Goal: Information Seeking & Learning: Learn about a topic

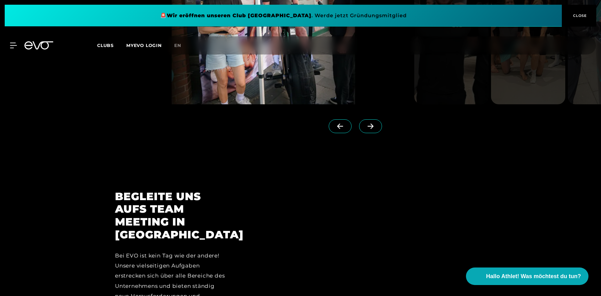
scroll to position [1673, 0]
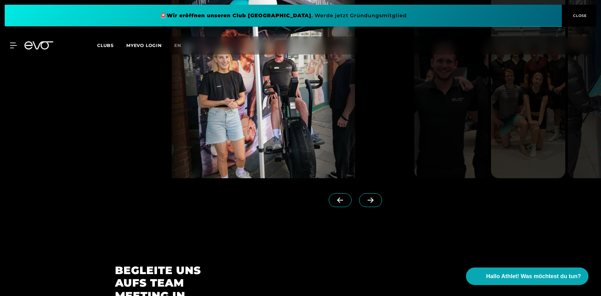
click at [365, 197] on icon at bounding box center [370, 200] width 11 height 6
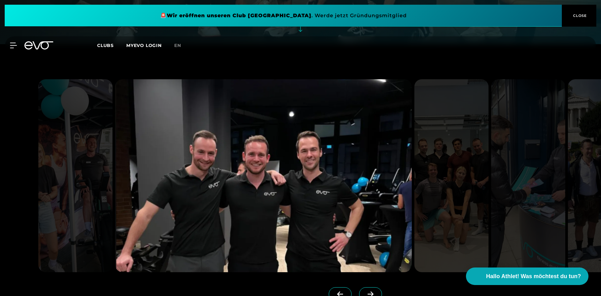
scroll to position [1547, 0]
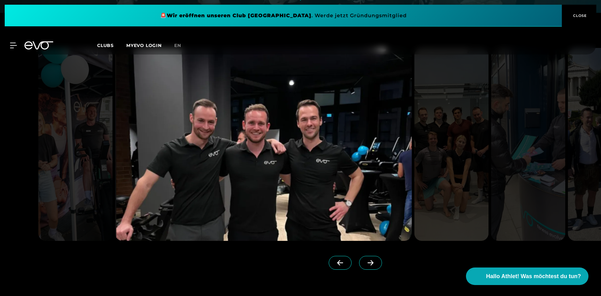
click at [371, 256] on span at bounding box center [370, 263] width 23 height 14
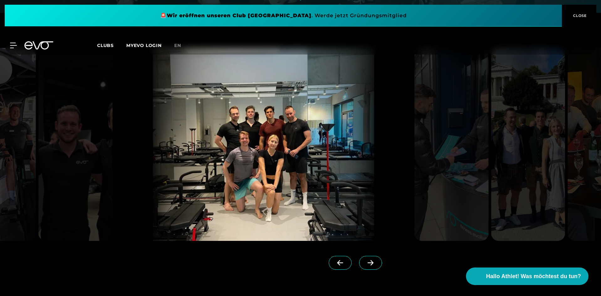
click at [373, 256] on link at bounding box center [371, 268] width 25 height 25
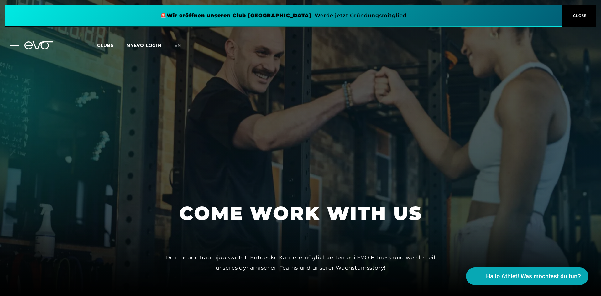
click at [9, 46] on div at bounding box center [9, 46] width 19 height 6
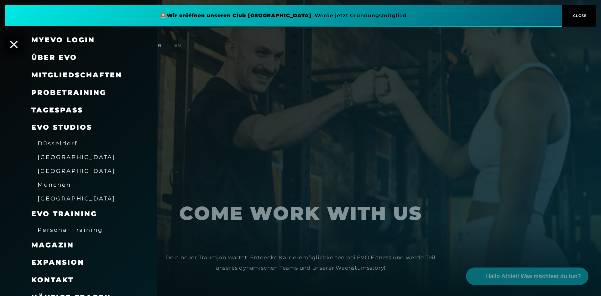
click at [18, 43] on div "MyEVO Login" at bounding box center [78, 40] width 157 height 18
click at [574, 17] on span "CLOSE" at bounding box center [579, 16] width 15 height 6
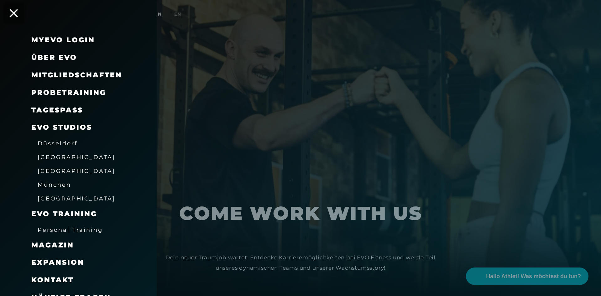
click at [13, 11] on icon at bounding box center [14, 13] width 8 height 8
